Goal: Information Seeking & Learning: Learn about a topic

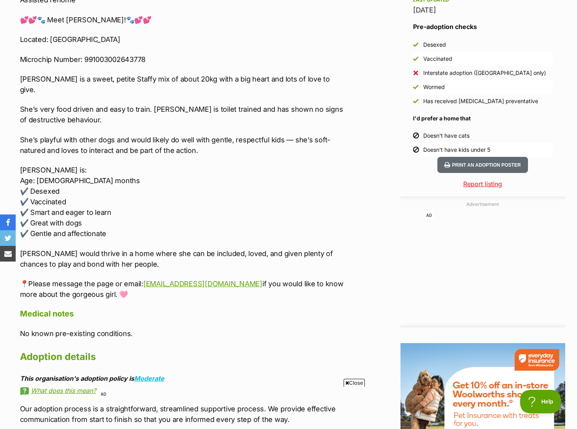
scroll to position [807, 0]
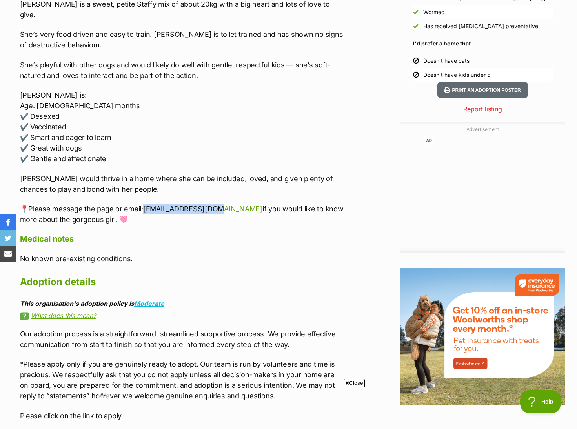
drag, startPoint x: 212, startPoint y: 199, endPoint x: 142, endPoint y: 192, distance: 70.6
click at [142, 192] on div "Assisted rehome 💕💕🐾 Meet [PERSON_NAME]!🐾💕💕 Located: [GEOGRAPHIC_DATA] Microchip…" at bounding box center [182, 72] width 324 height 305
copy link "[EMAIL_ADDRESS][DOMAIN_NAME]"
click at [309, 217] on div "About [PERSON_NAME] Assisted rehome 💕💕🐾 Meet [PERSON_NAME]!🐾💕💕 Located: [GEOGRA…" at bounding box center [182, 182] width 324 height 578
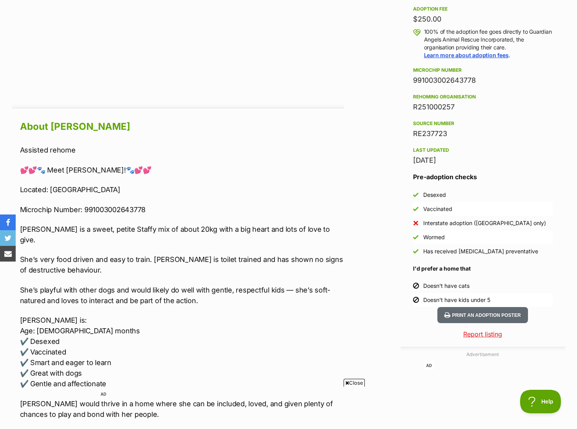
scroll to position [706, 0]
